Goal: Information Seeking & Learning: Check status

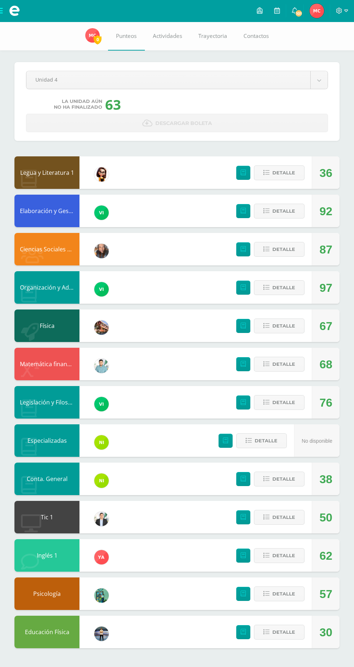
click at [91, 43] on link at bounding box center [92, 41] width 14 height 8
click at [85, 84] on body "Mis cursos Archivos Cerrar panel Ciencias Sociales y Formación Ciudadana Cuarto…" at bounding box center [177, 331] width 354 height 663
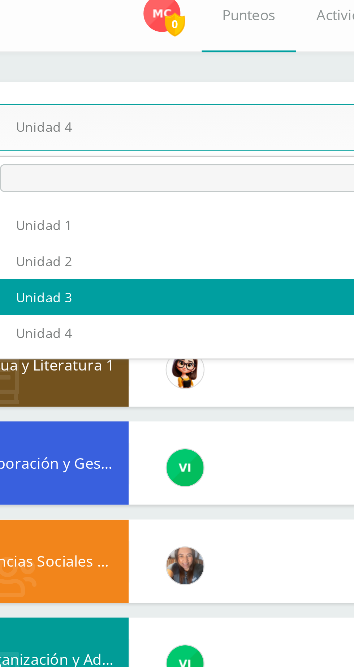
select select "Unidad 3"
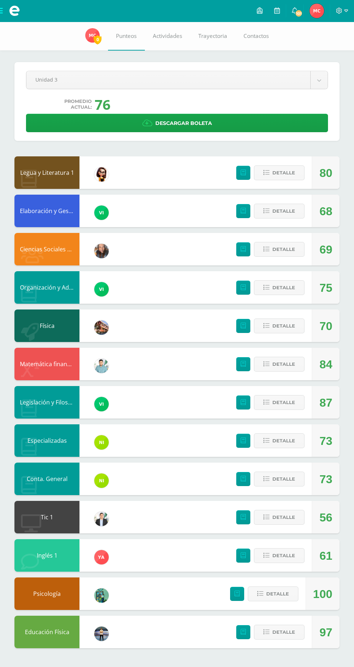
click at [47, 79] on body "Mis cursos Archivos Cerrar panel Ciencias Sociales y Formación Ciudadana Cuarto…" at bounding box center [177, 331] width 354 height 663
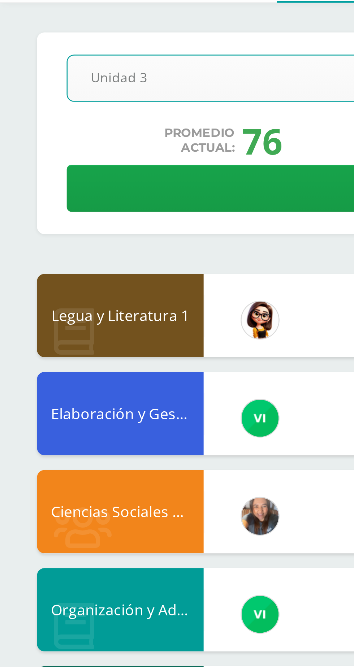
click at [19, 130] on div "Pendiente Unidad 3 Unidad 1 Unidad 2 Unidad 3 Unidad 4 Promedio actual: 76 Desc…" at bounding box center [176, 101] width 325 height 79
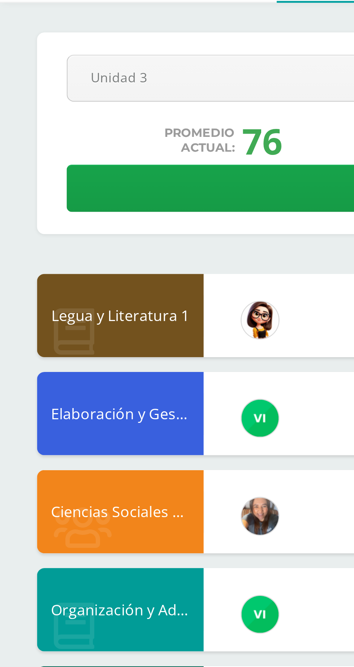
click at [47, 79] on body "Mis cursos Archivos Cerrar panel Ciencias Sociales y Formación Ciudadana Cuarto…" at bounding box center [177, 331] width 354 height 663
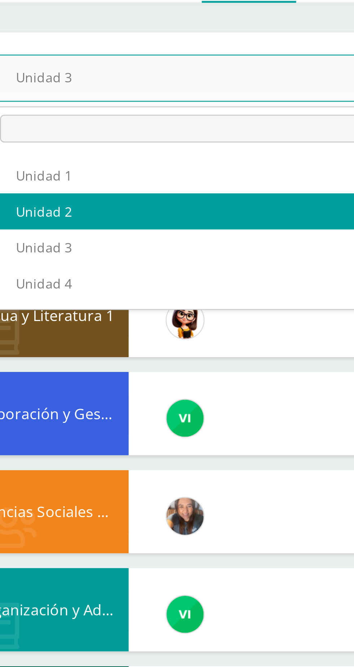
select select "Unidad 2"
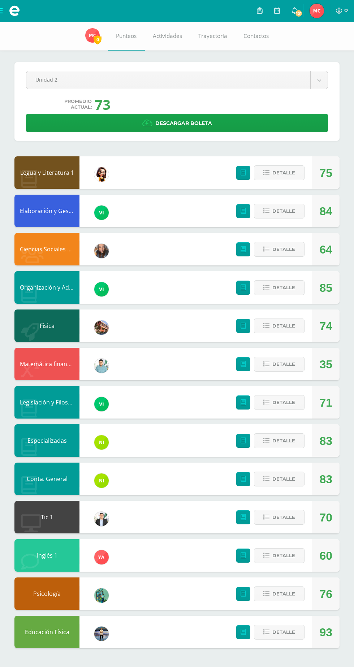
click at [61, 83] on body "Mis cursos Archivos Cerrar panel Ciencias Sociales y Formación Ciudadana Cuarto…" at bounding box center [177, 331] width 354 height 663
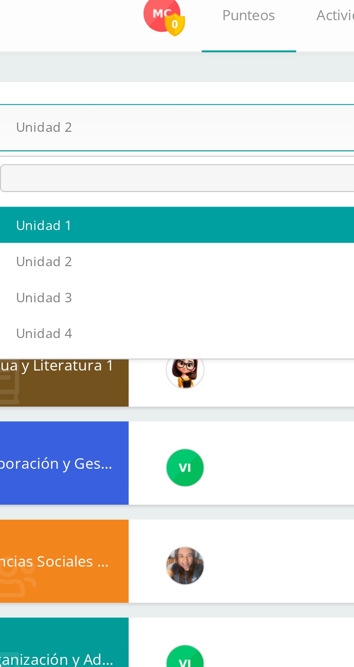
select select "Unidad 1"
